Goal: Information Seeking & Learning: Learn about a topic

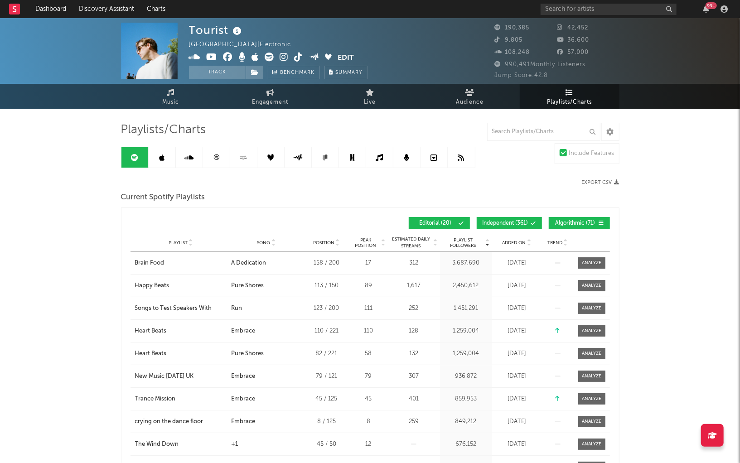
click at [460, 162] on link at bounding box center [461, 157] width 27 height 20
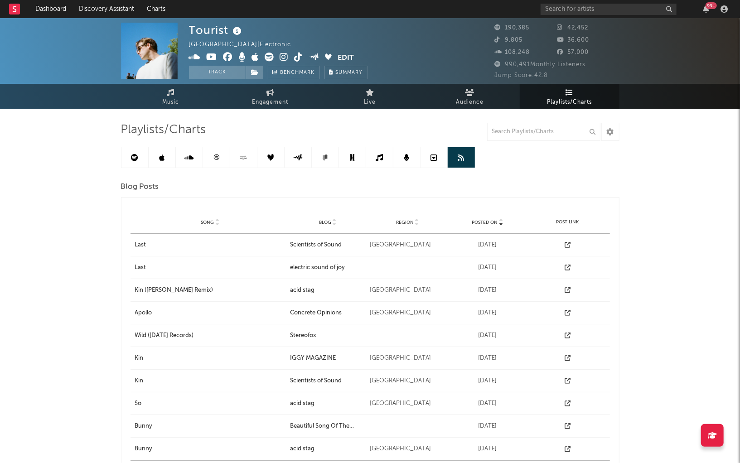
click at [437, 156] on link at bounding box center [434, 157] width 27 height 20
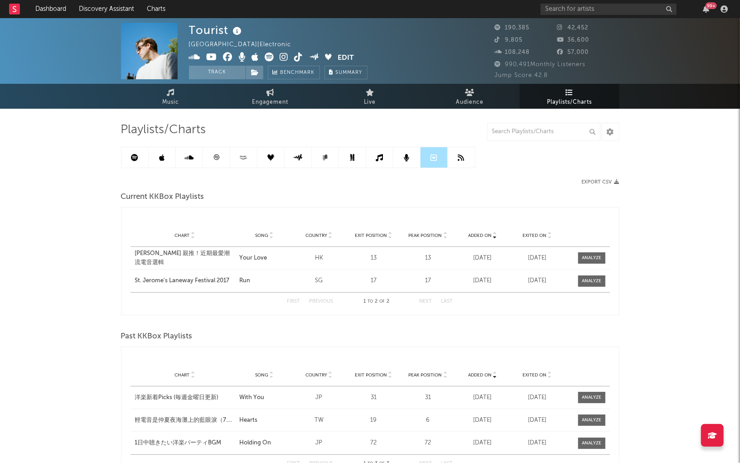
click at [412, 160] on link at bounding box center [406, 157] width 27 height 20
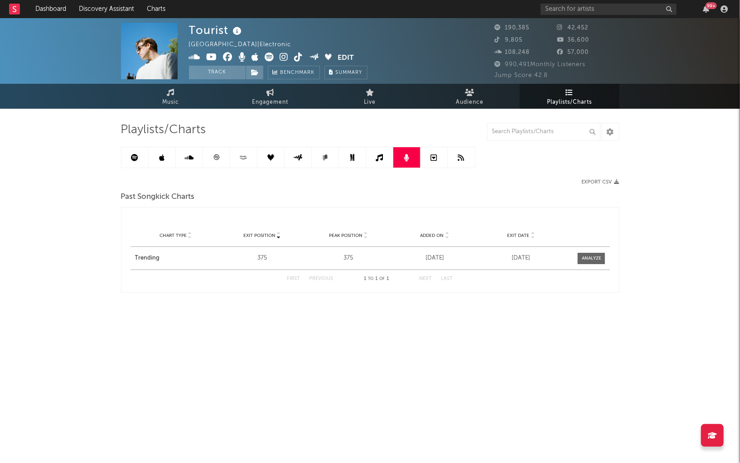
click at [369, 158] on link at bounding box center [379, 157] width 27 height 20
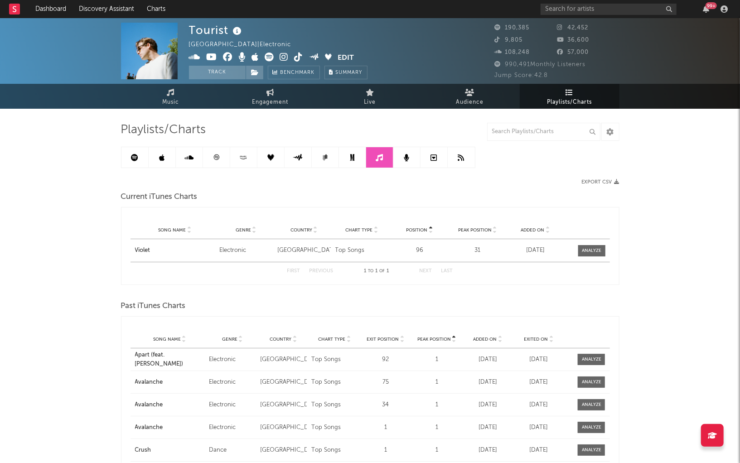
click at [338, 157] on link at bounding box center [325, 157] width 27 height 20
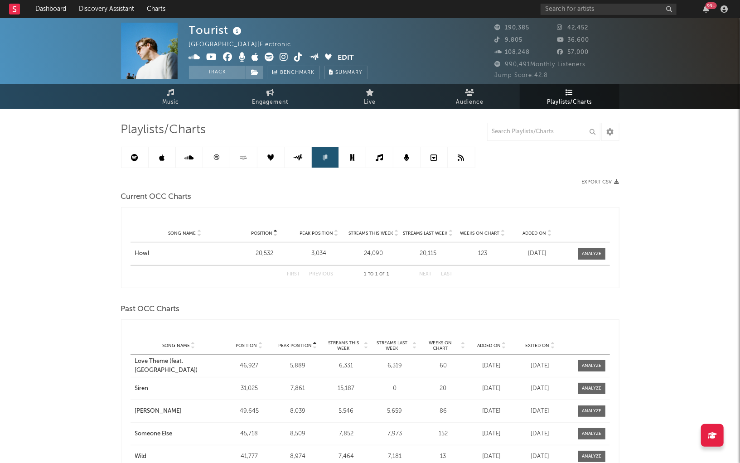
click at [352, 159] on icon at bounding box center [352, 157] width 5 height 7
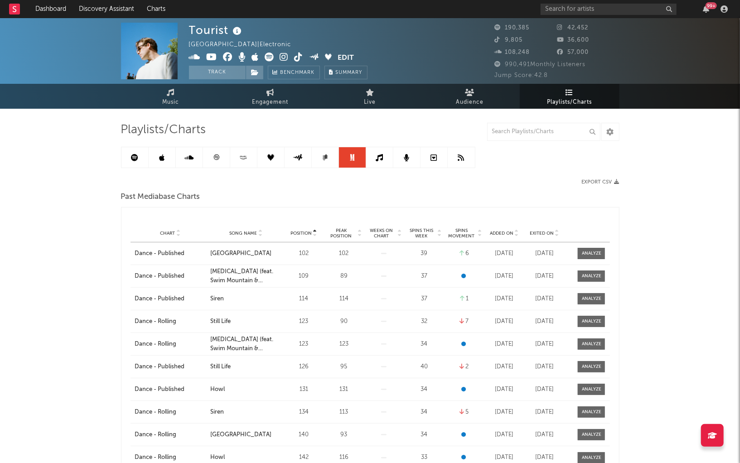
click at [303, 156] on link at bounding box center [298, 157] width 27 height 20
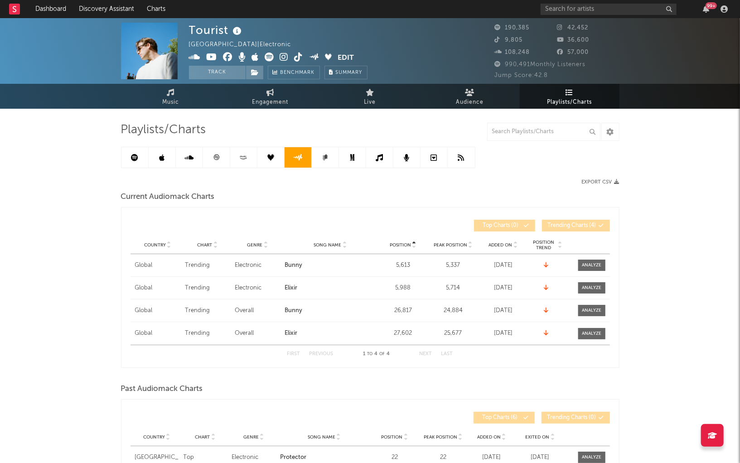
click at [272, 157] on icon at bounding box center [270, 157] width 7 height 7
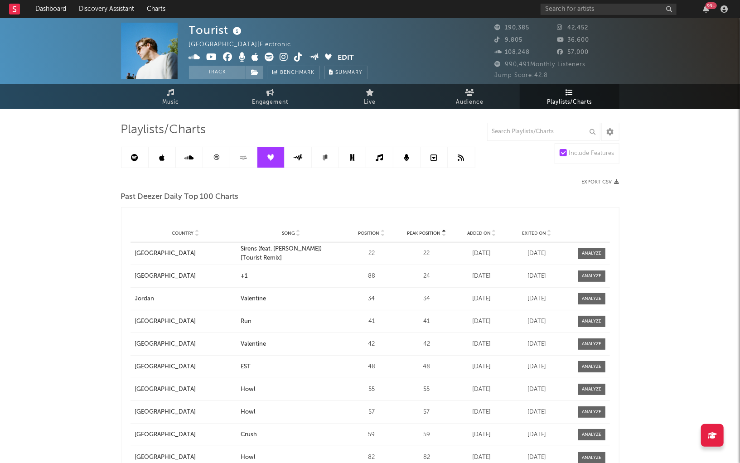
click at [242, 160] on icon at bounding box center [243, 157] width 10 height 7
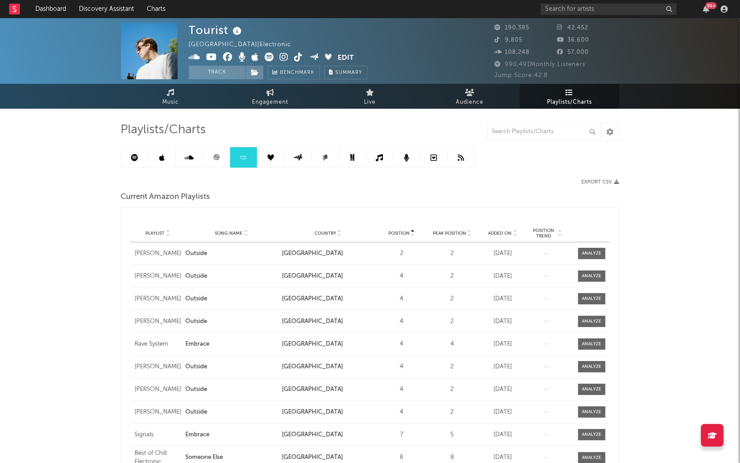
click at [224, 158] on link at bounding box center [216, 157] width 27 height 20
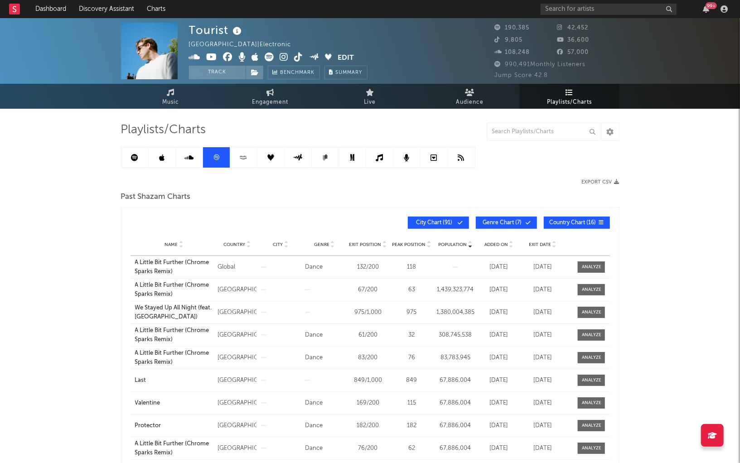
click at [194, 154] on link at bounding box center [189, 157] width 27 height 20
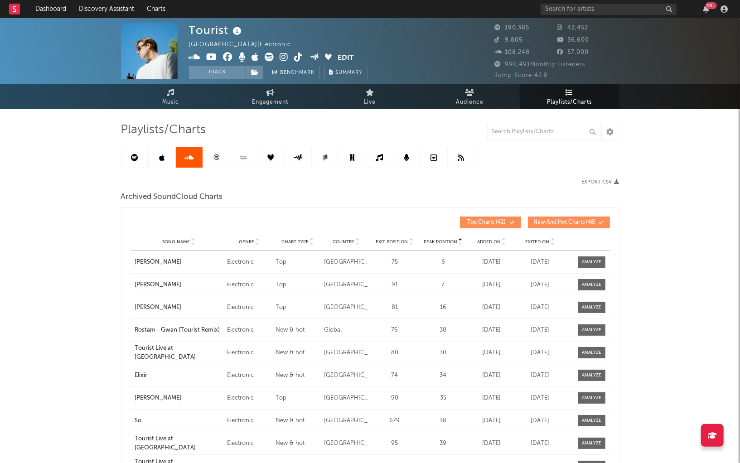
click at [213, 158] on icon at bounding box center [216, 157] width 7 height 7
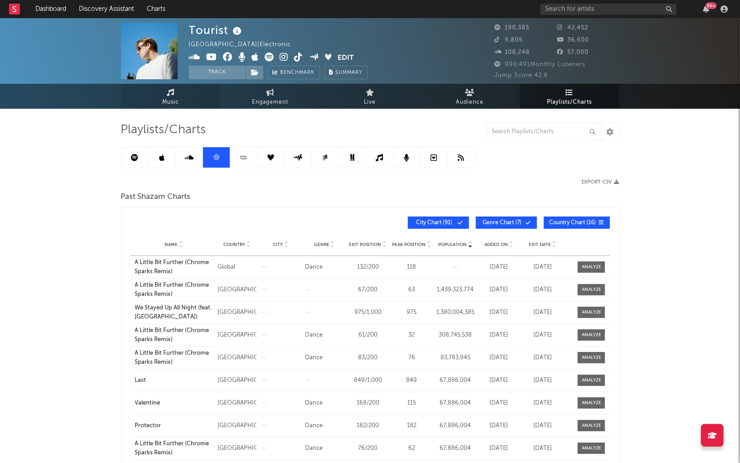
click at [183, 94] on link "Music" at bounding box center [171, 96] width 100 height 25
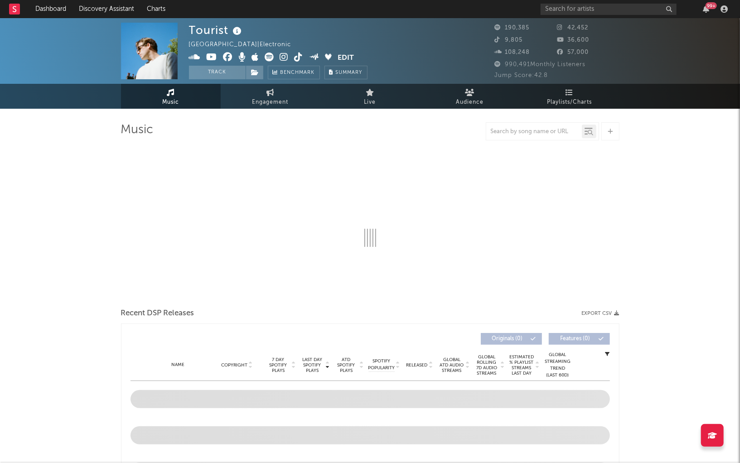
select select "6m"
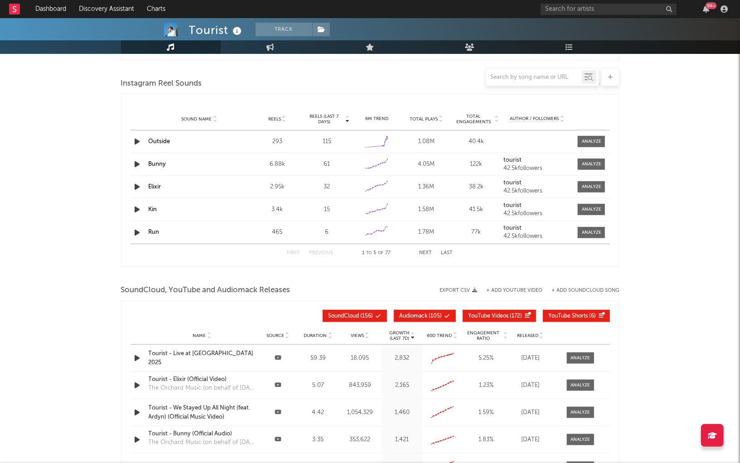
scroll to position [595, 0]
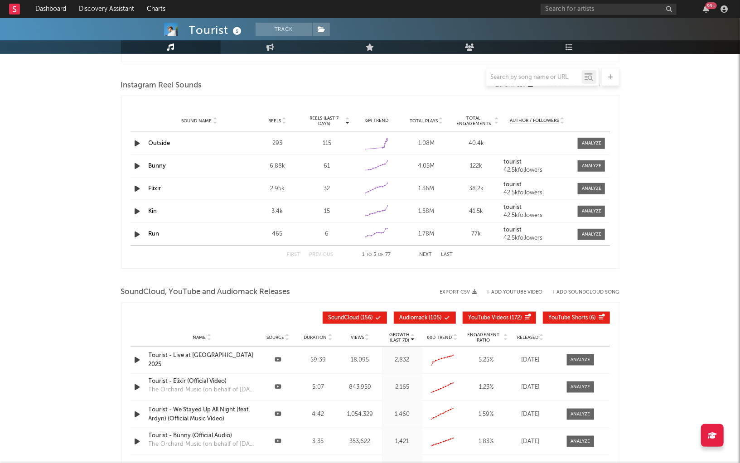
click at [199, 118] on span "Sound Name" at bounding box center [196, 120] width 30 height 5
click at [425, 254] on button "Next" at bounding box center [426, 254] width 13 height 5
click at [321, 252] on button "Previous" at bounding box center [322, 254] width 24 height 5
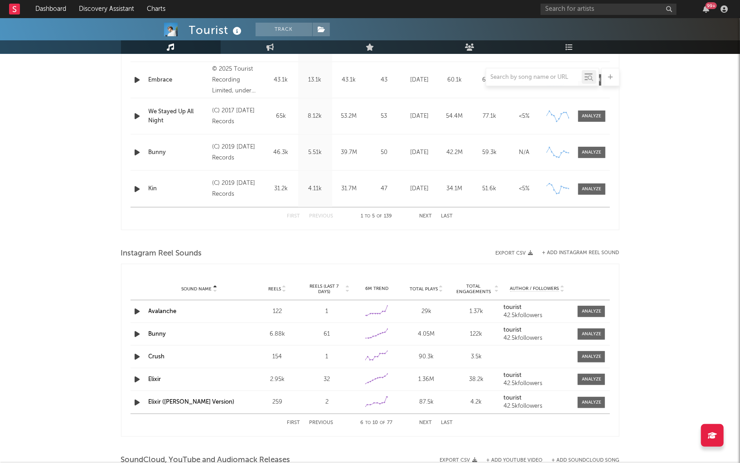
scroll to position [169, 0]
